Goal: Transaction & Acquisition: Purchase product/service

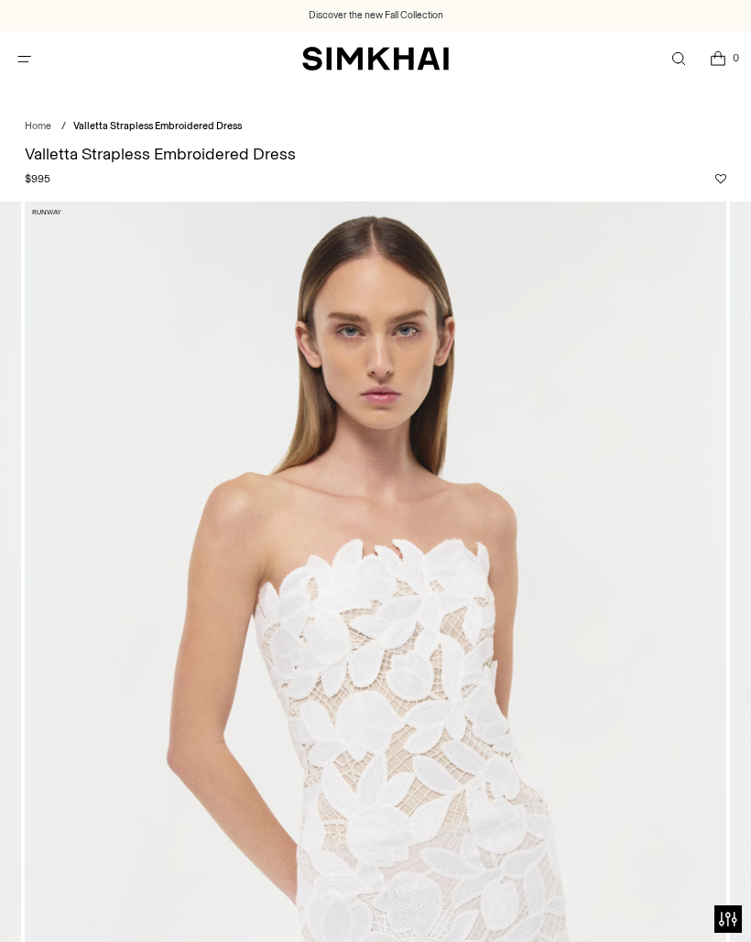
click at [413, 59] on img "SIMKHAI" at bounding box center [375, 59] width 147 height 27
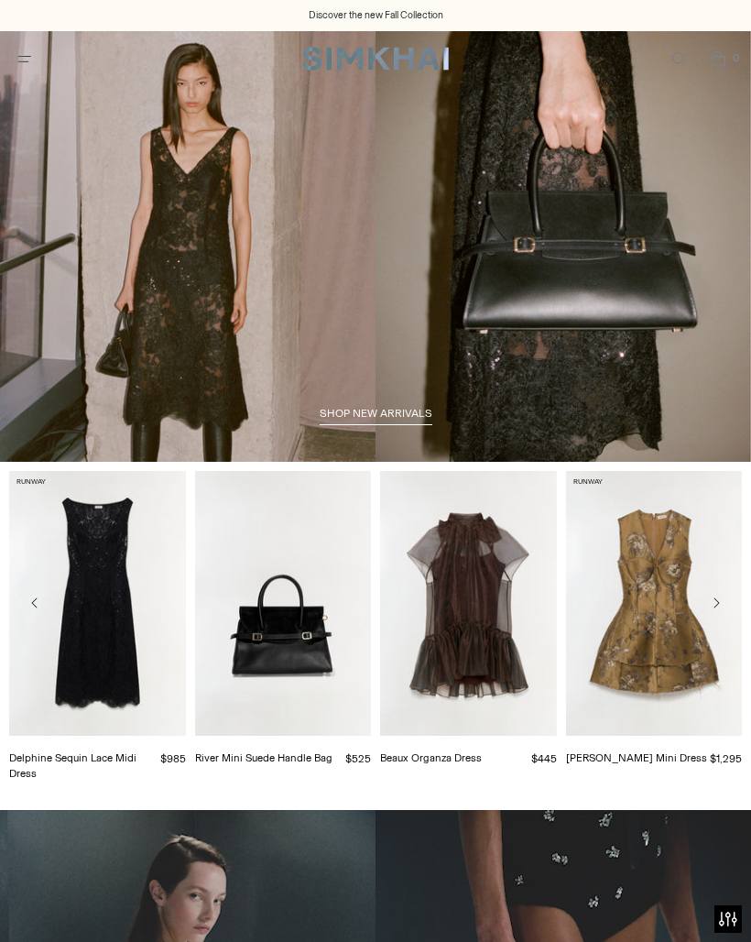
click at [36, 60] on span "Open menu modal" at bounding box center [24, 59] width 30 height 30
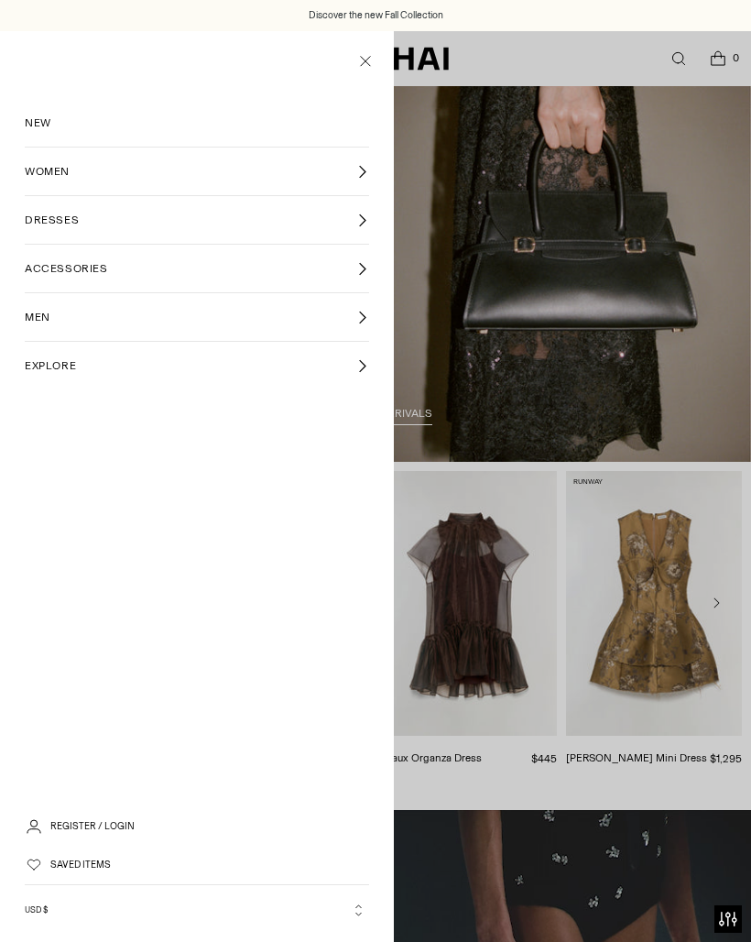
click at [367, 207] on link "DRESSES" at bounding box center [197, 220] width 344 height 48
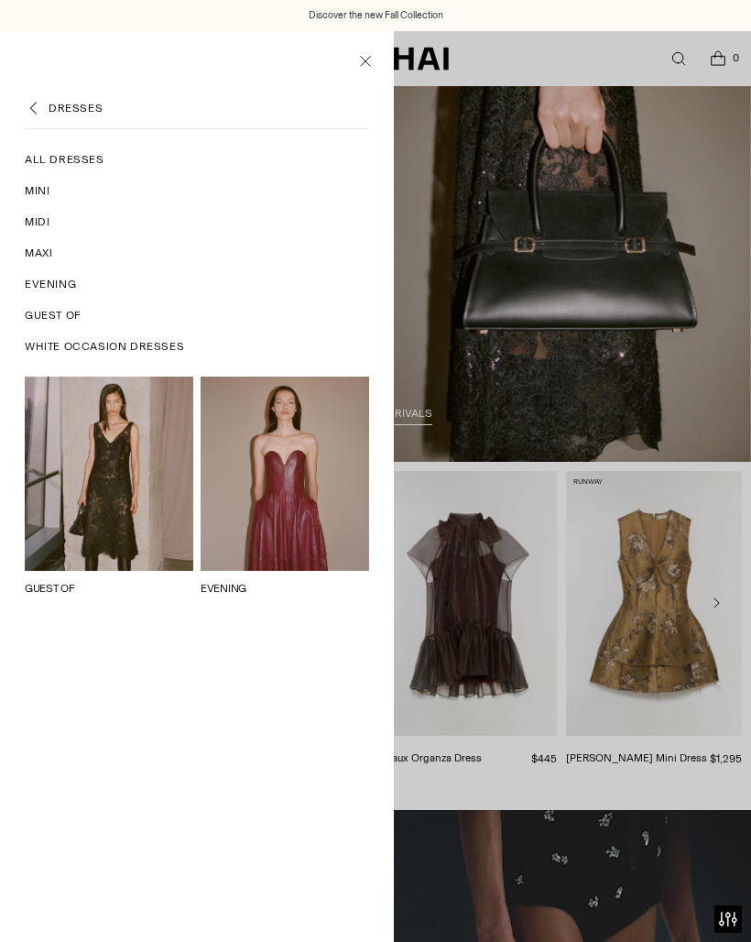
click at [167, 344] on span "White Occasion Dresses" at bounding box center [104, 346] width 159 height 16
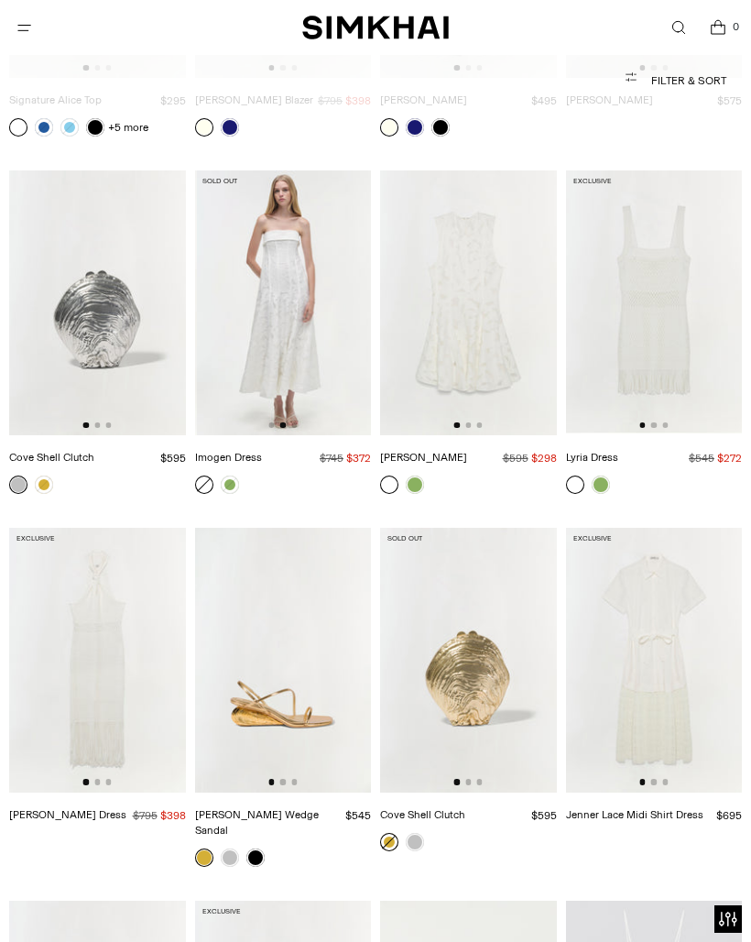
scroll to position [0, 177]
click at [334, 339] on img at bounding box center [282, 302] width 177 height 265
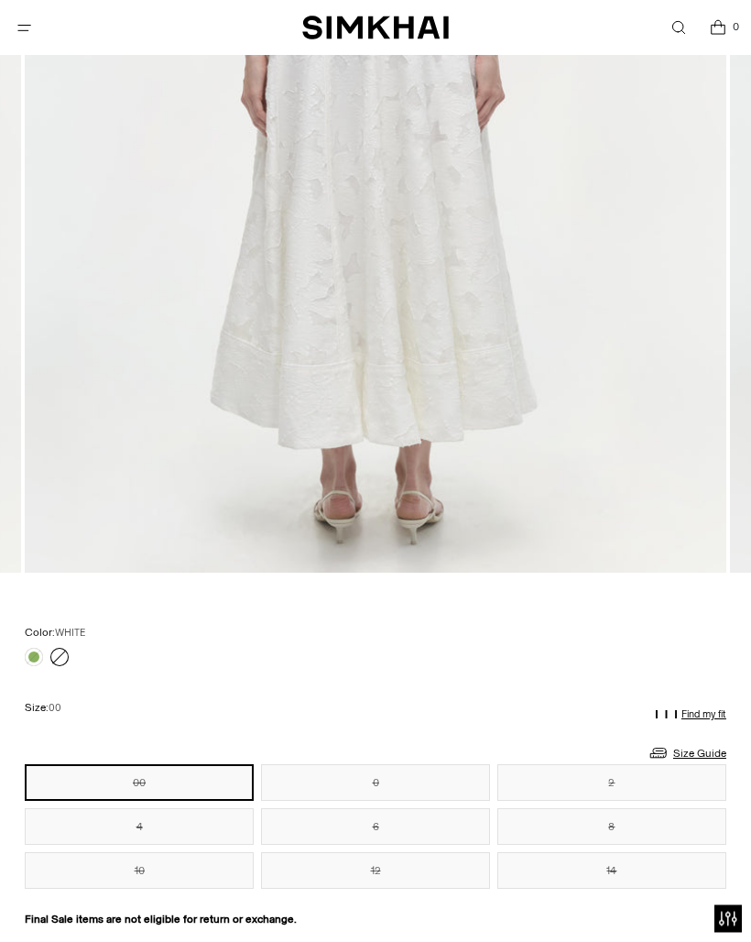
scroll to position [866, 0]
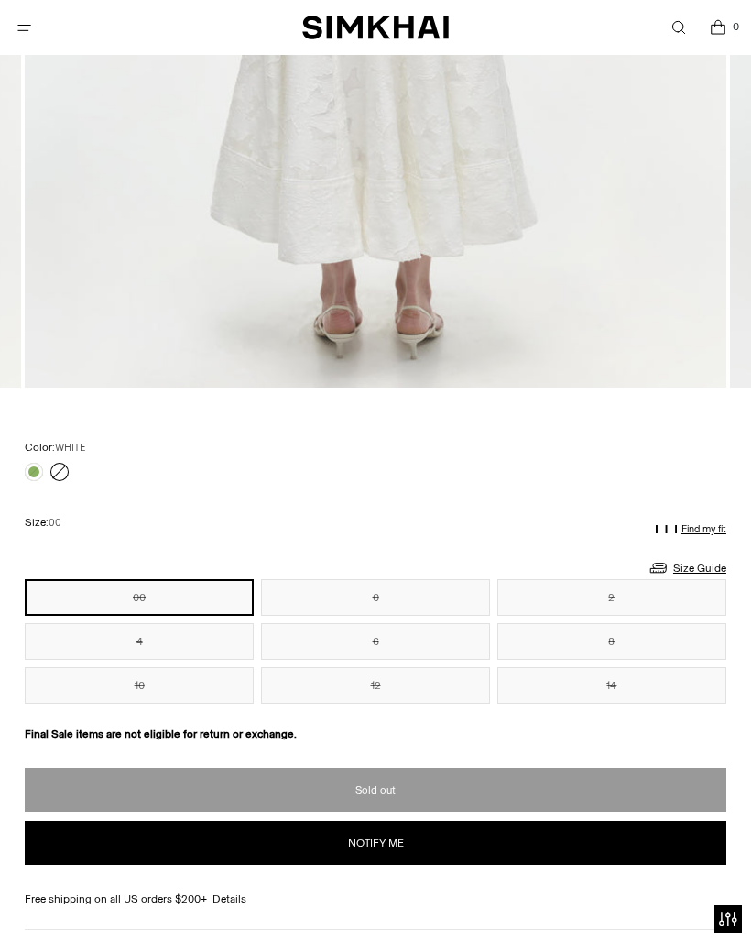
click at [30, 476] on link at bounding box center [34, 472] width 18 height 18
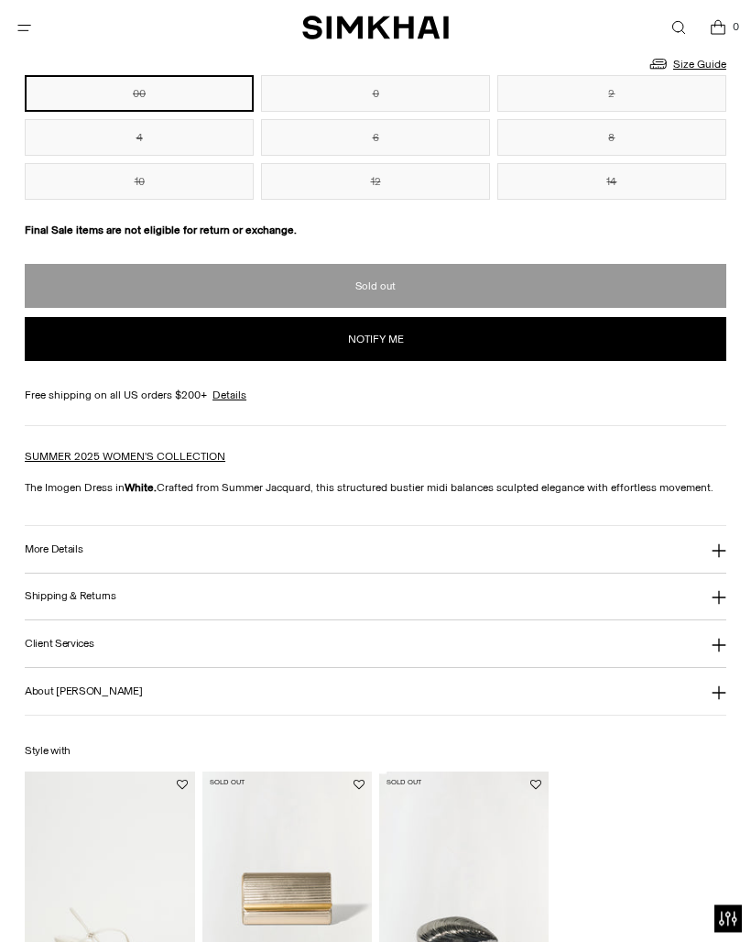
scroll to position [1384, 0]
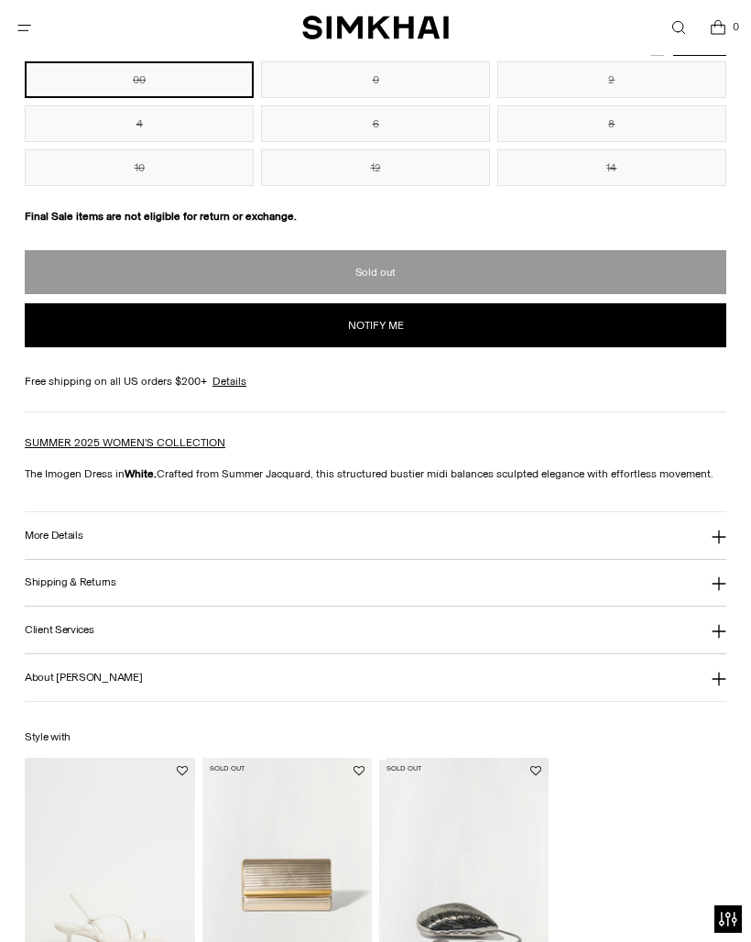
click at [310, 535] on button "More Details" at bounding box center [376, 535] width 702 height 47
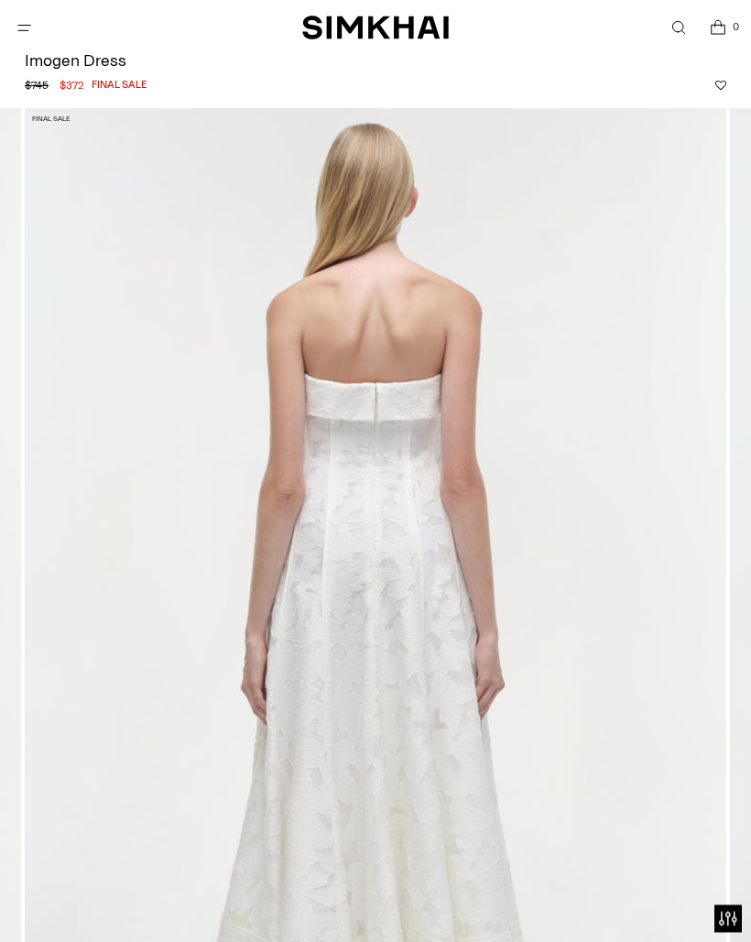
scroll to position [0, 0]
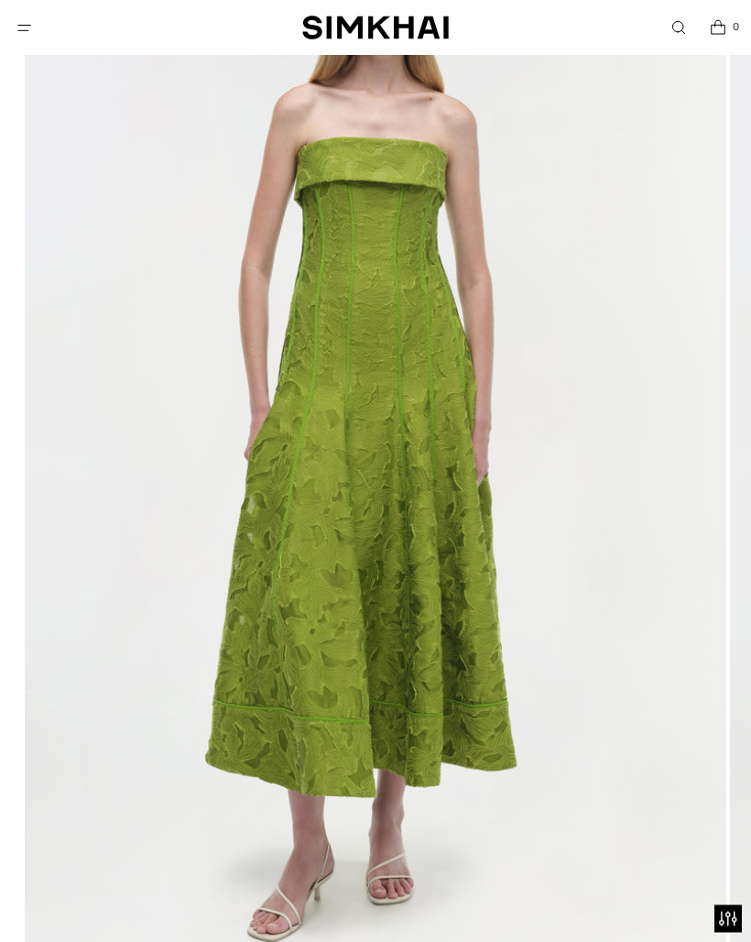
scroll to position [284, 0]
